Goal: Find specific page/section: Find specific page/section

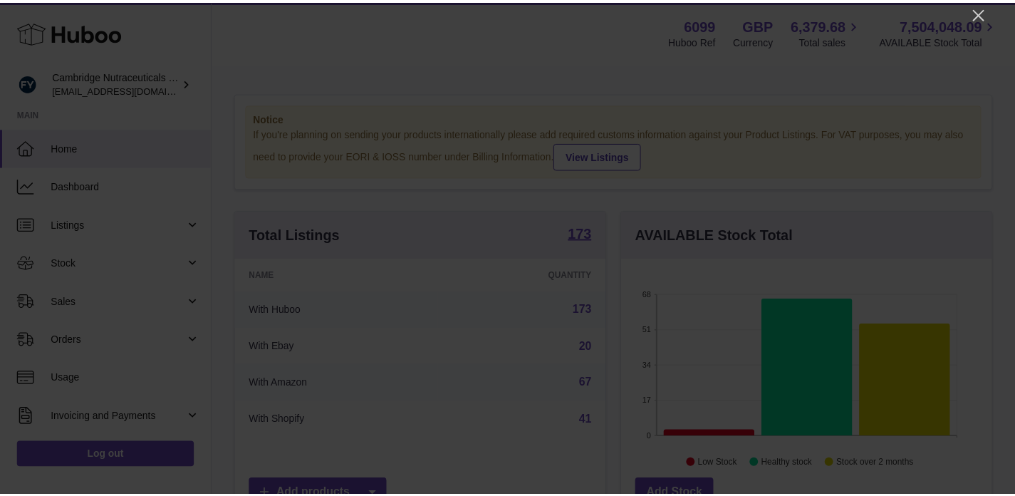
scroll to position [222, 375]
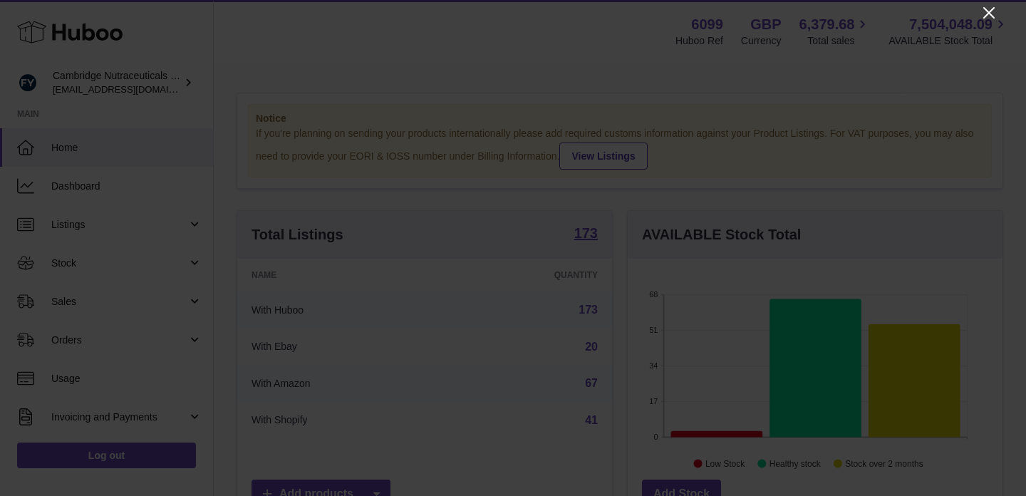
click at [993, 11] on icon "Close" at bounding box center [988, 12] width 17 height 17
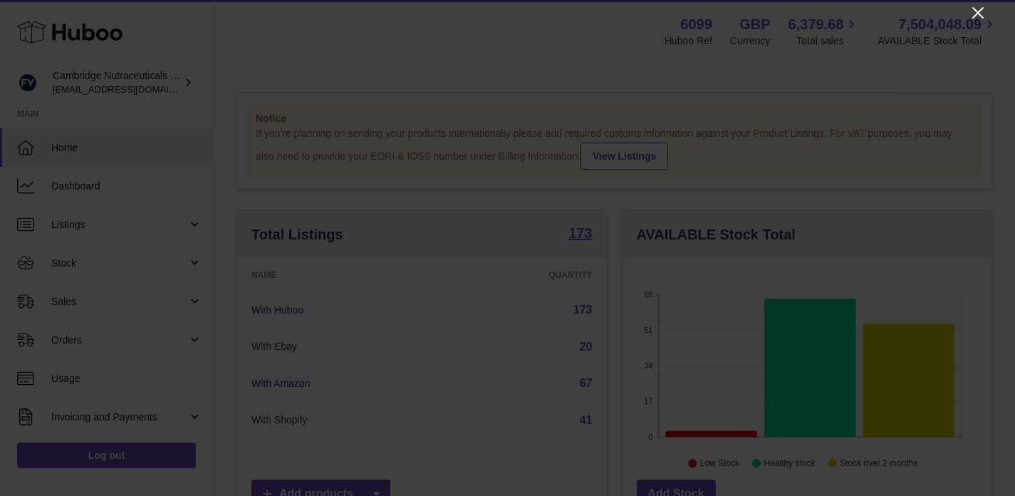
scroll to position [712039, 711892]
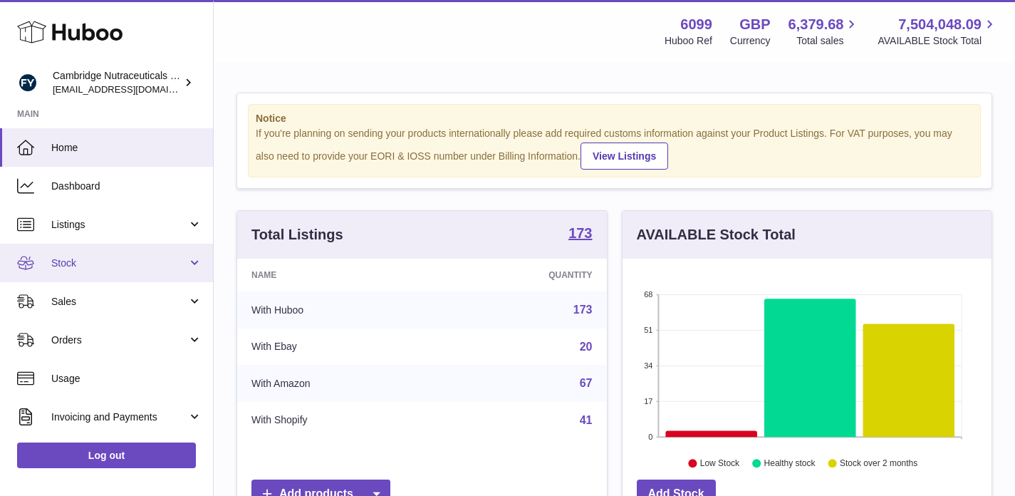
click at [111, 259] on span "Stock" at bounding box center [119, 263] width 136 height 14
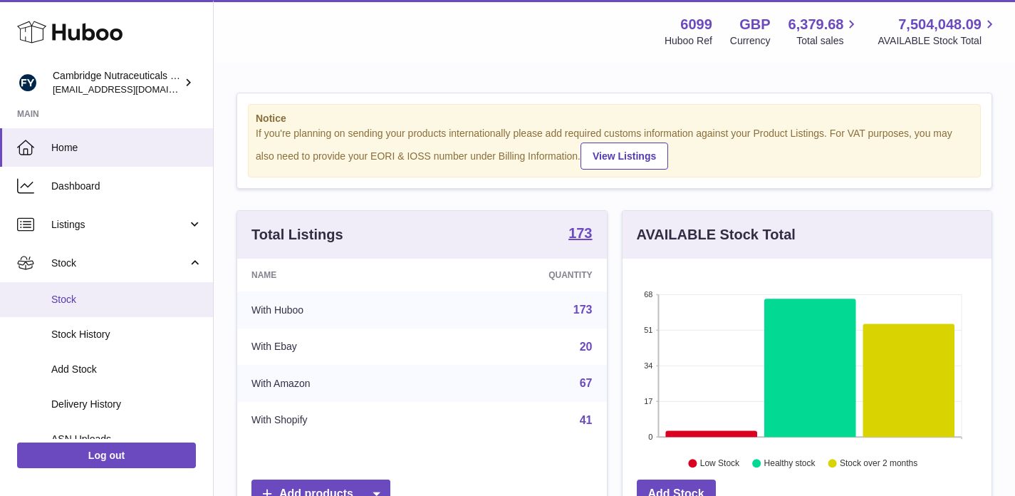
click at [60, 303] on span "Stock" at bounding box center [126, 300] width 151 height 14
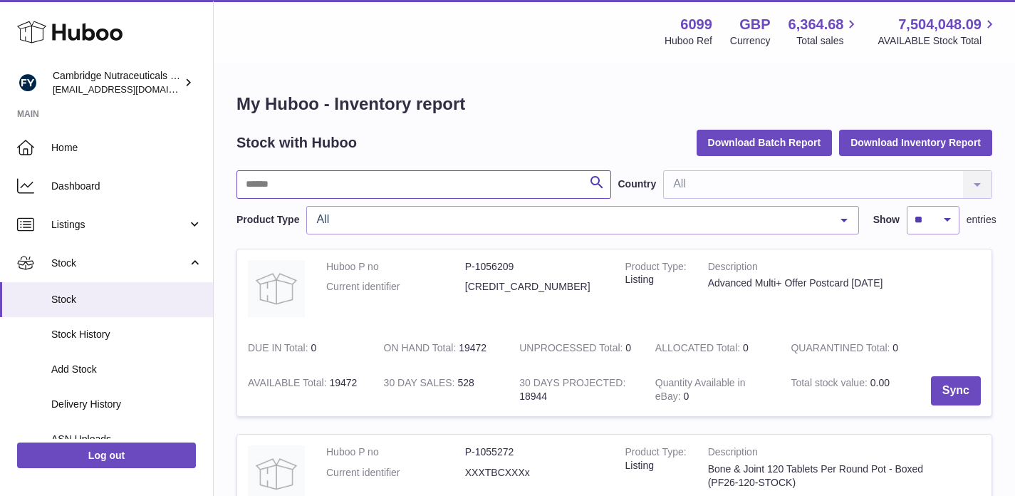
click at [345, 191] on input "text" at bounding box center [423, 184] width 375 height 28
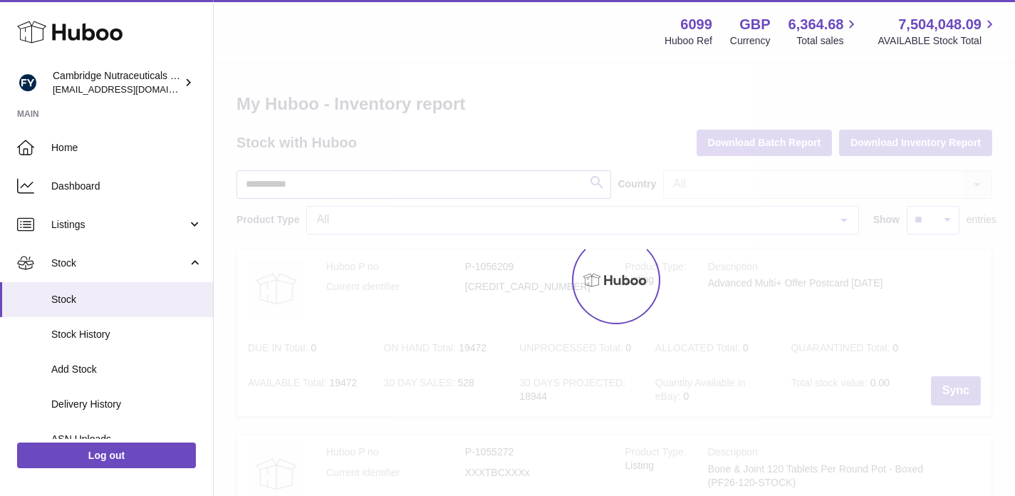
type input "**********"
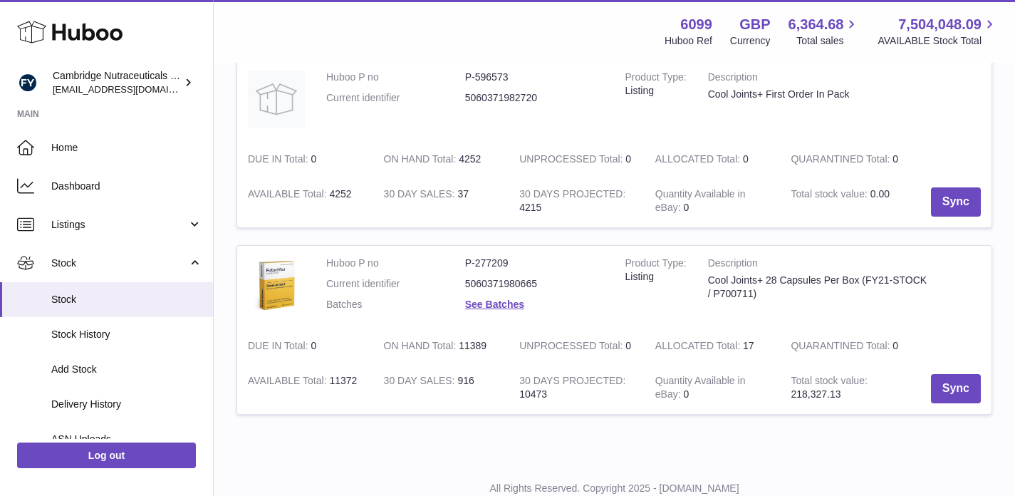
scroll to position [375, 0]
